Goal: Information Seeking & Learning: Find specific fact

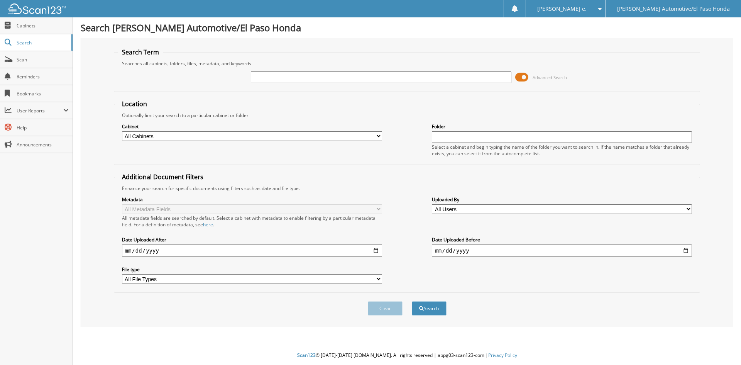
click at [266, 79] on input "text" at bounding box center [381, 77] width 260 height 12
type input "51953"
click at [431, 311] on button "Search" at bounding box center [429, 308] width 35 height 14
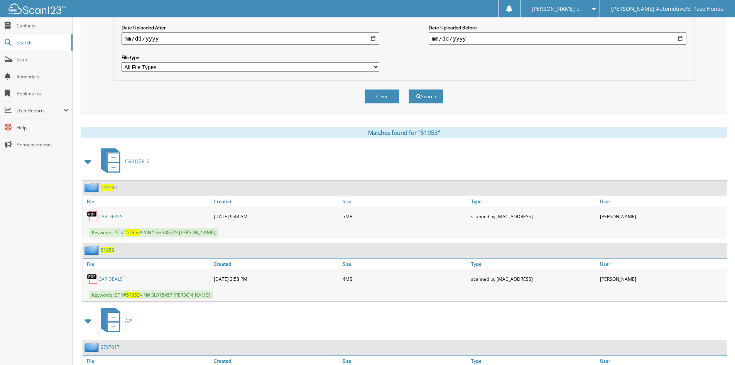
scroll to position [269, 0]
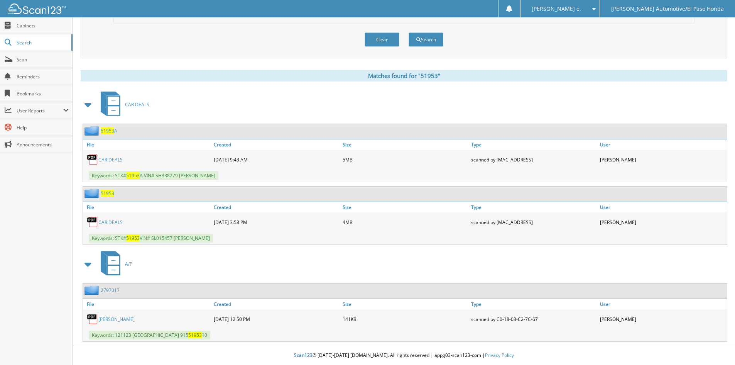
click at [106, 193] on span "51953" at bounding box center [108, 193] width 14 height 7
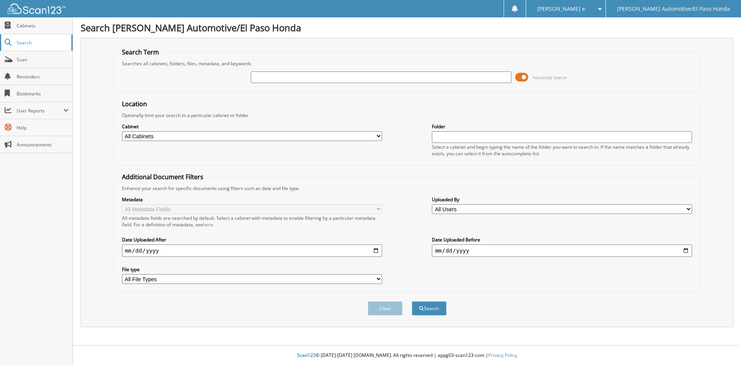
click at [27, 43] on span "Search" at bounding box center [42, 42] width 51 height 7
click at [273, 78] on input "text" at bounding box center [381, 77] width 260 height 12
type input "51953"
click at [432, 309] on button "Search" at bounding box center [429, 308] width 35 height 14
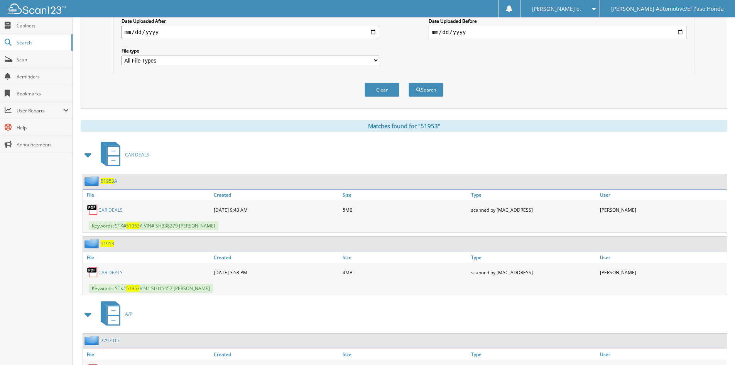
scroll to position [269, 0]
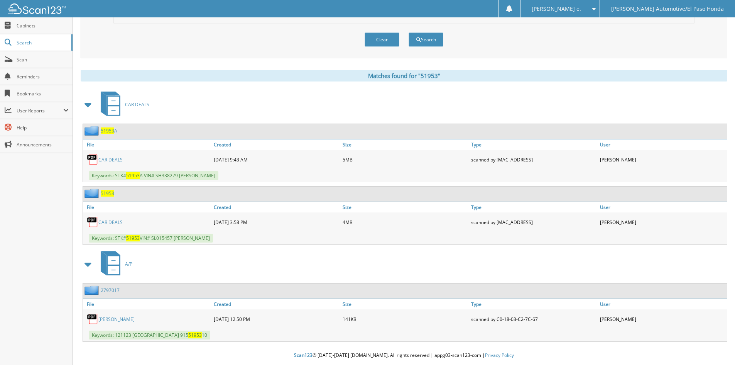
click at [112, 131] on span "51953" at bounding box center [108, 130] width 14 height 7
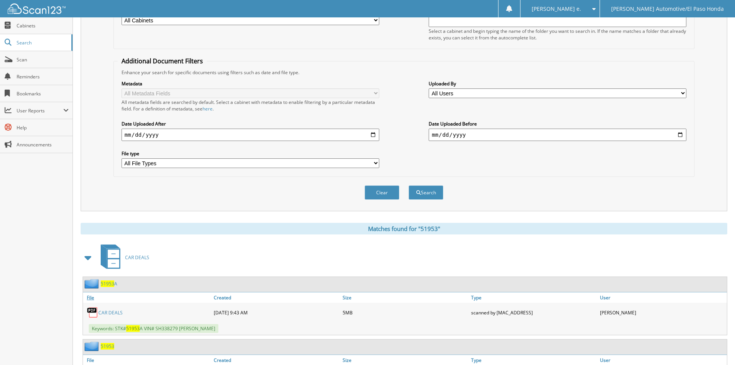
scroll to position [269, 0]
